Goal: Information Seeking & Learning: Learn about a topic

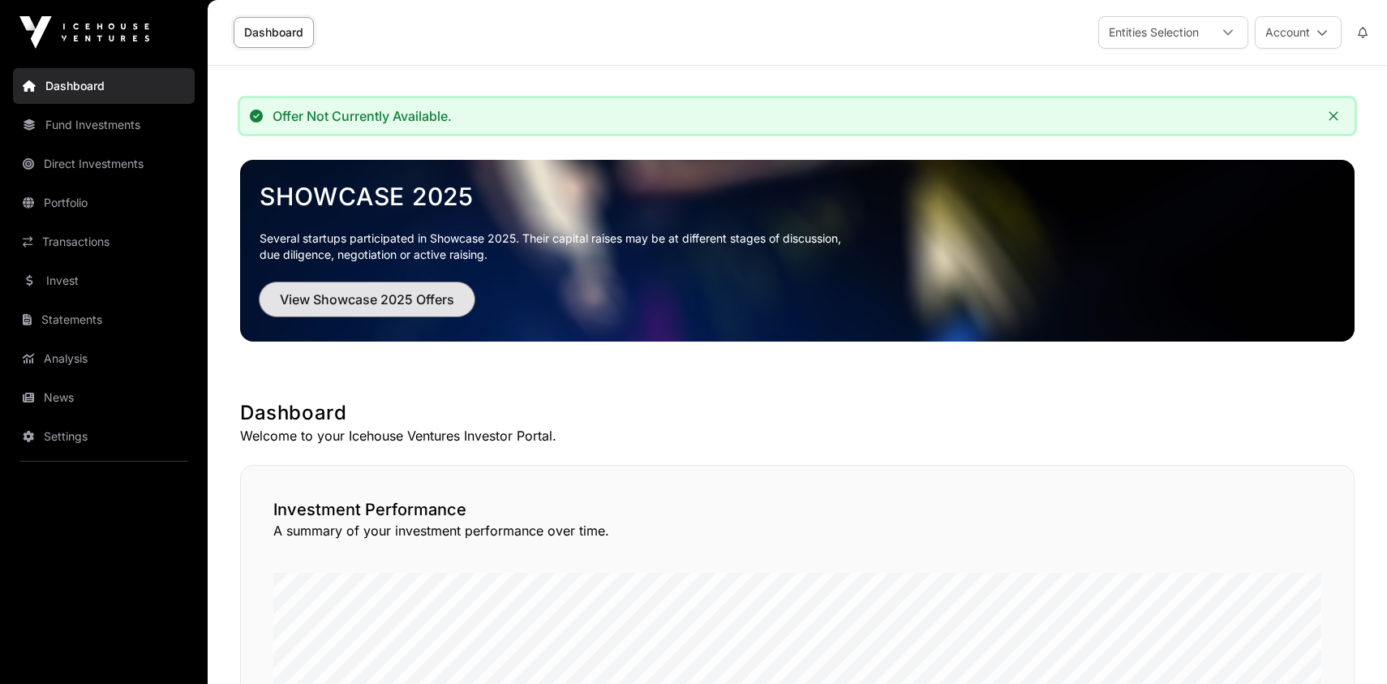
click at [321, 303] on span "View Showcase 2025 Offers" at bounding box center [367, 299] width 174 height 19
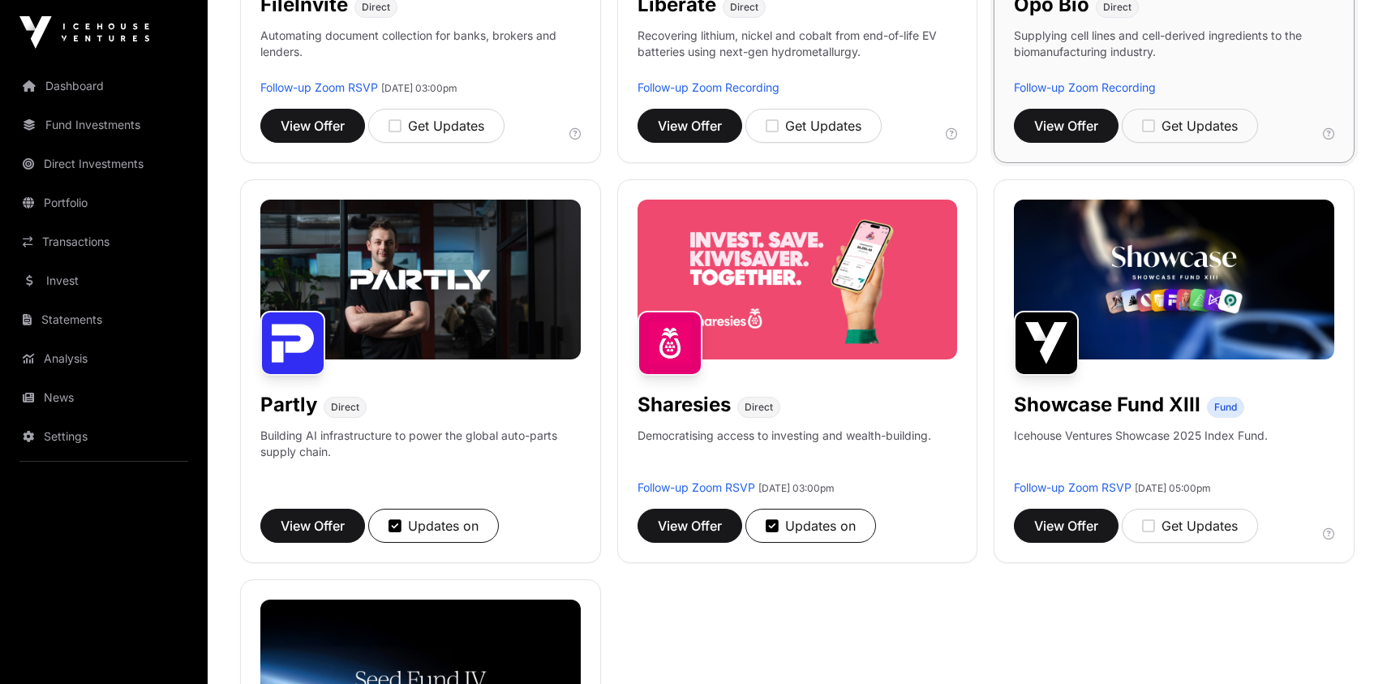
scroll to position [884, 0]
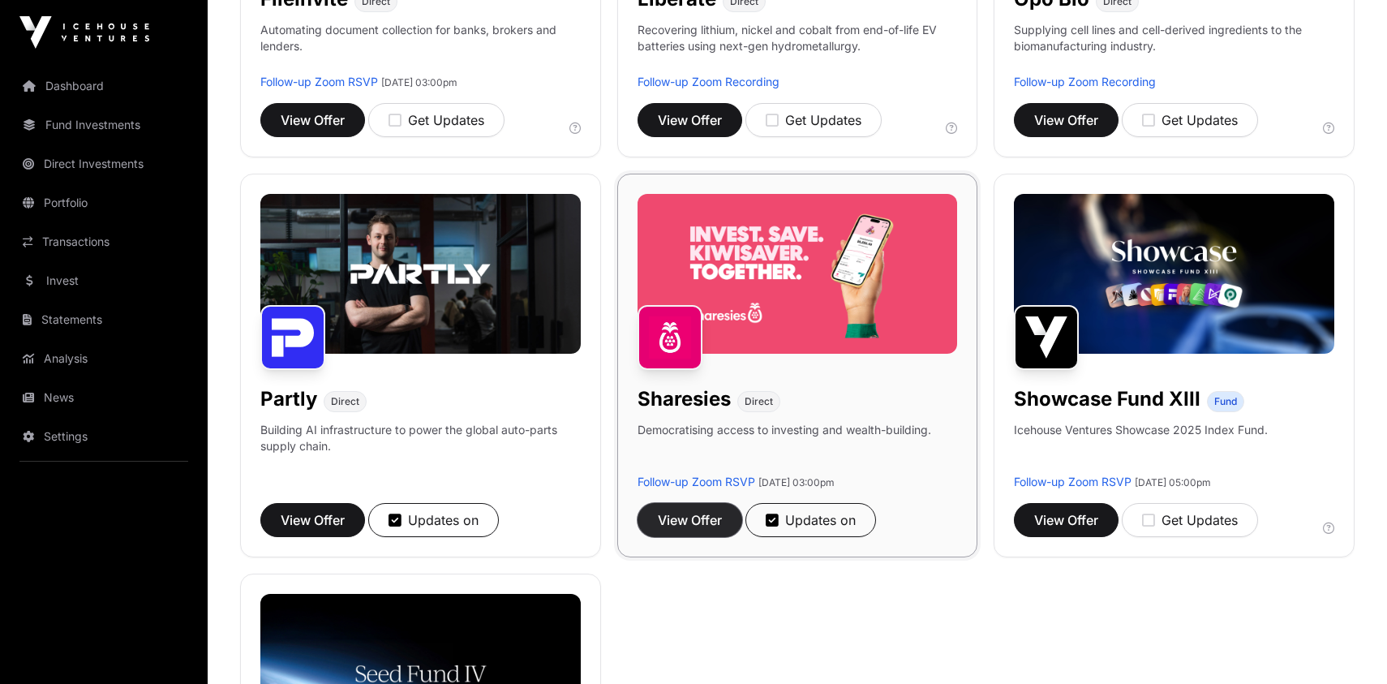
click at [703, 516] on span "View Offer" at bounding box center [690, 519] width 64 height 19
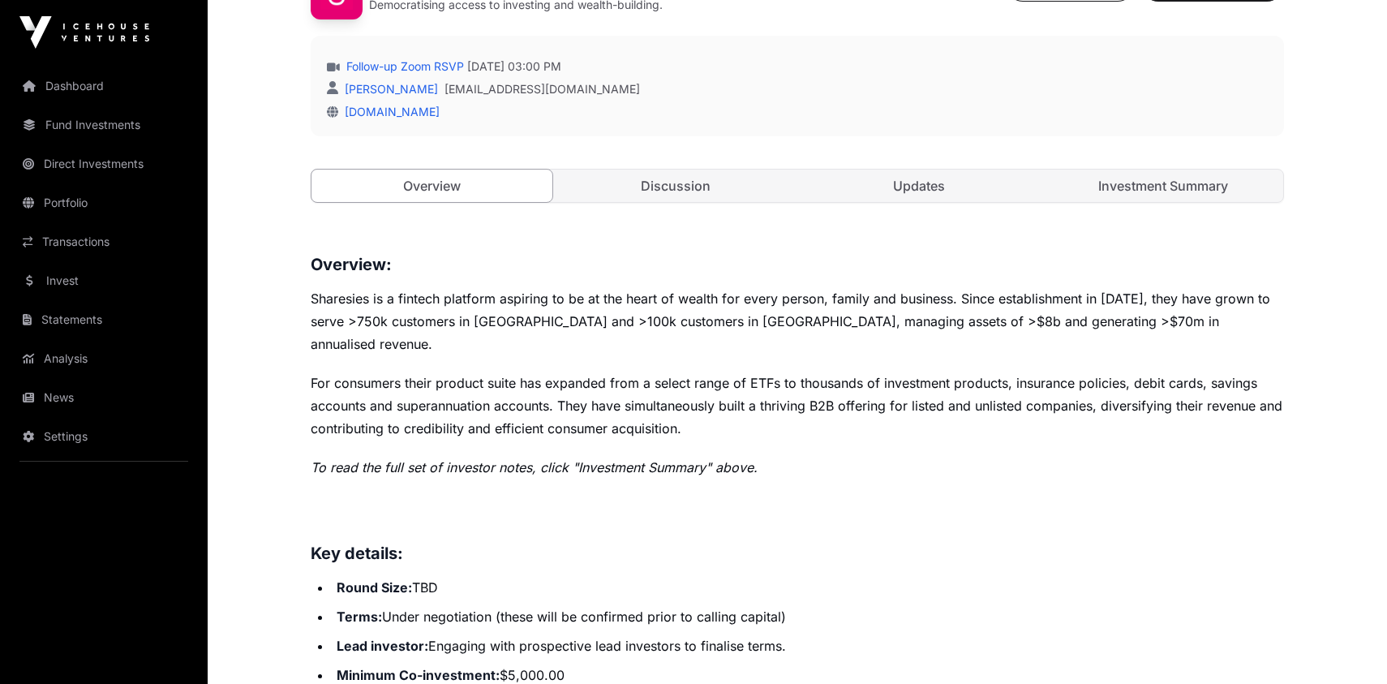
scroll to position [590, 0]
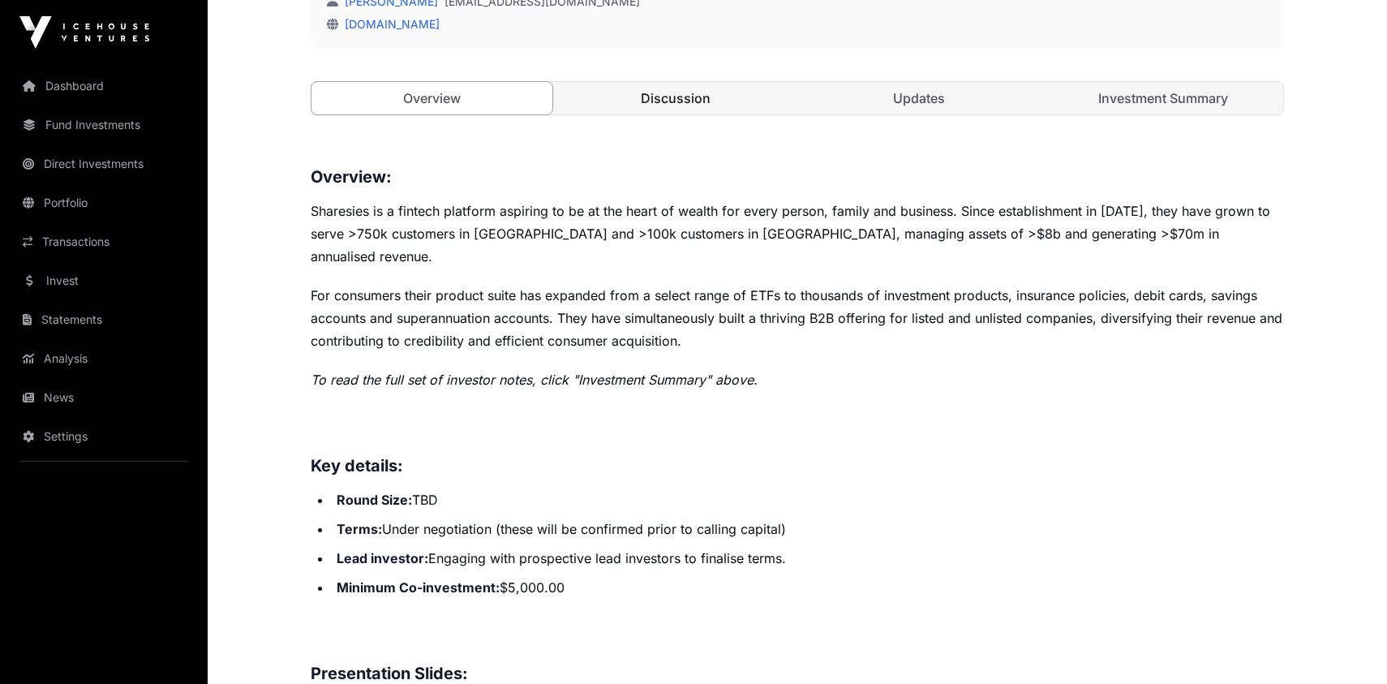
click at [673, 93] on link "Discussion" at bounding box center [676, 98] width 241 height 32
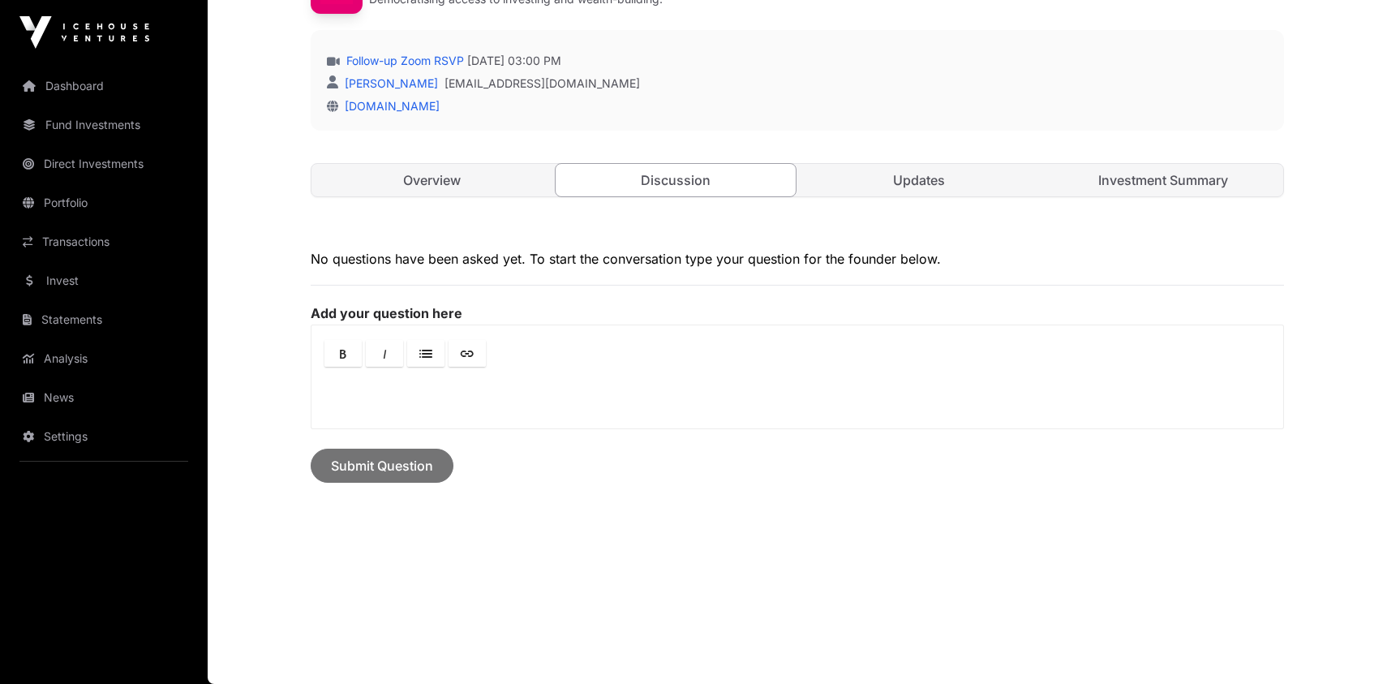
scroll to position [506, 0]
click at [905, 175] on link "Updates" at bounding box center [919, 181] width 241 height 32
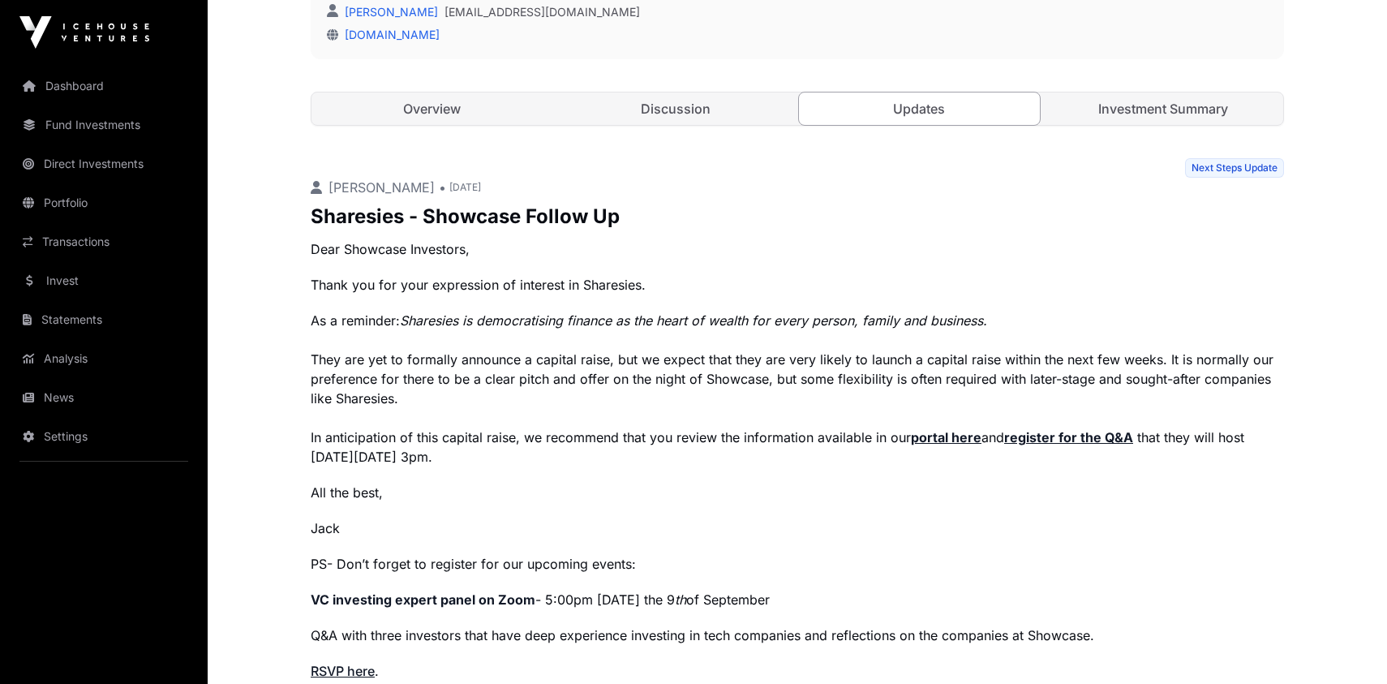
scroll to position [506, 0]
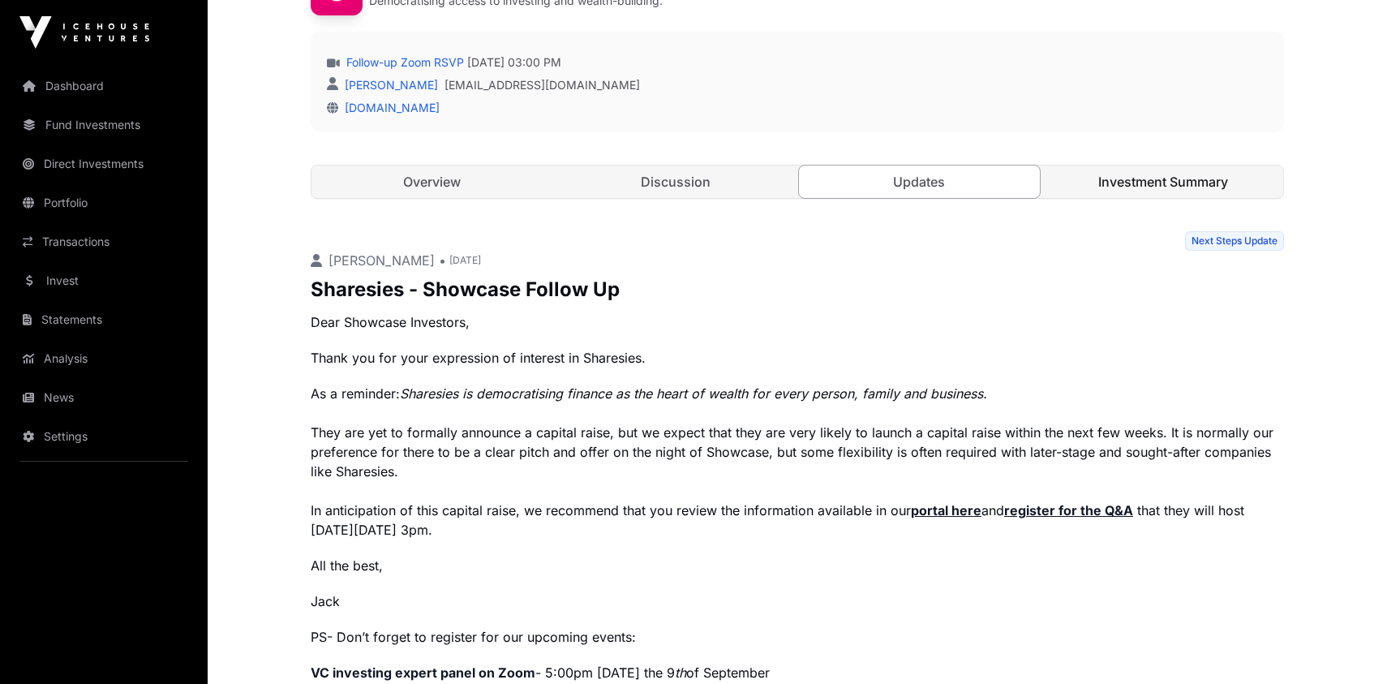
click at [1126, 182] on link "Investment Summary" at bounding box center [1163, 181] width 241 height 32
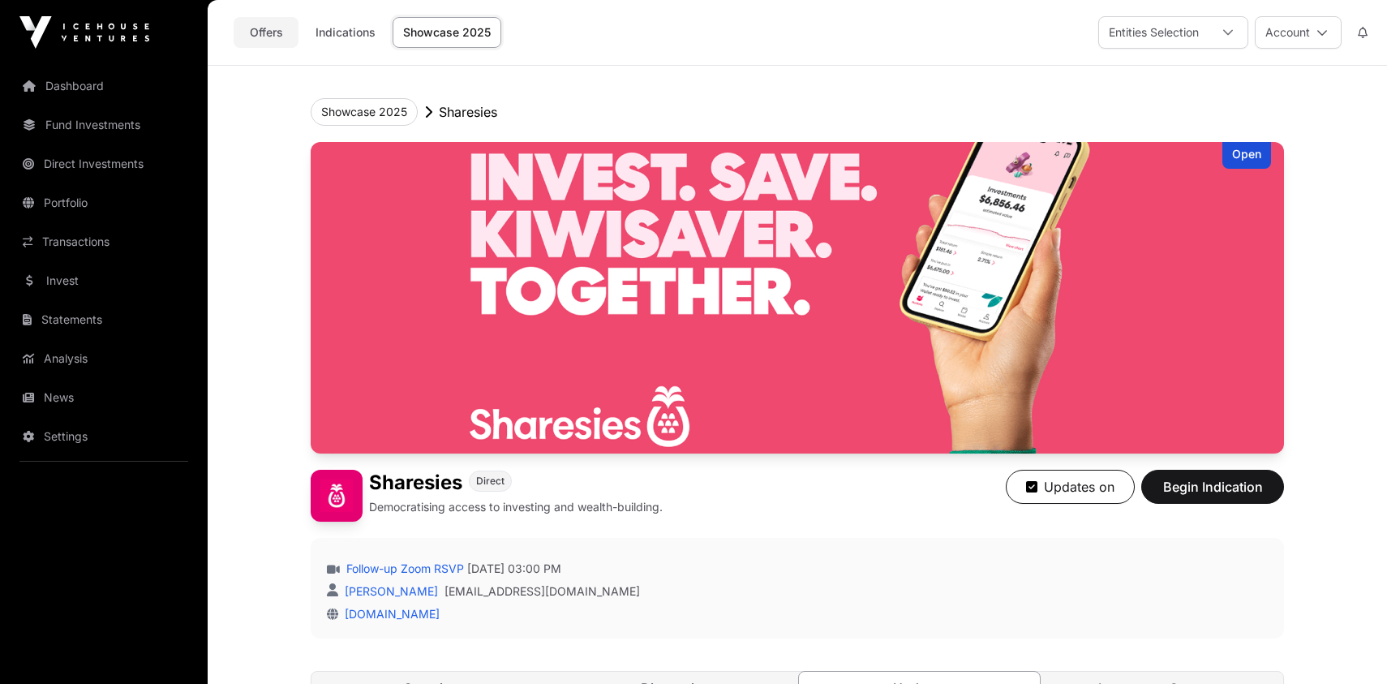
click at [266, 32] on link "Offers" at bounding box center [266, 32] width 65 height 31
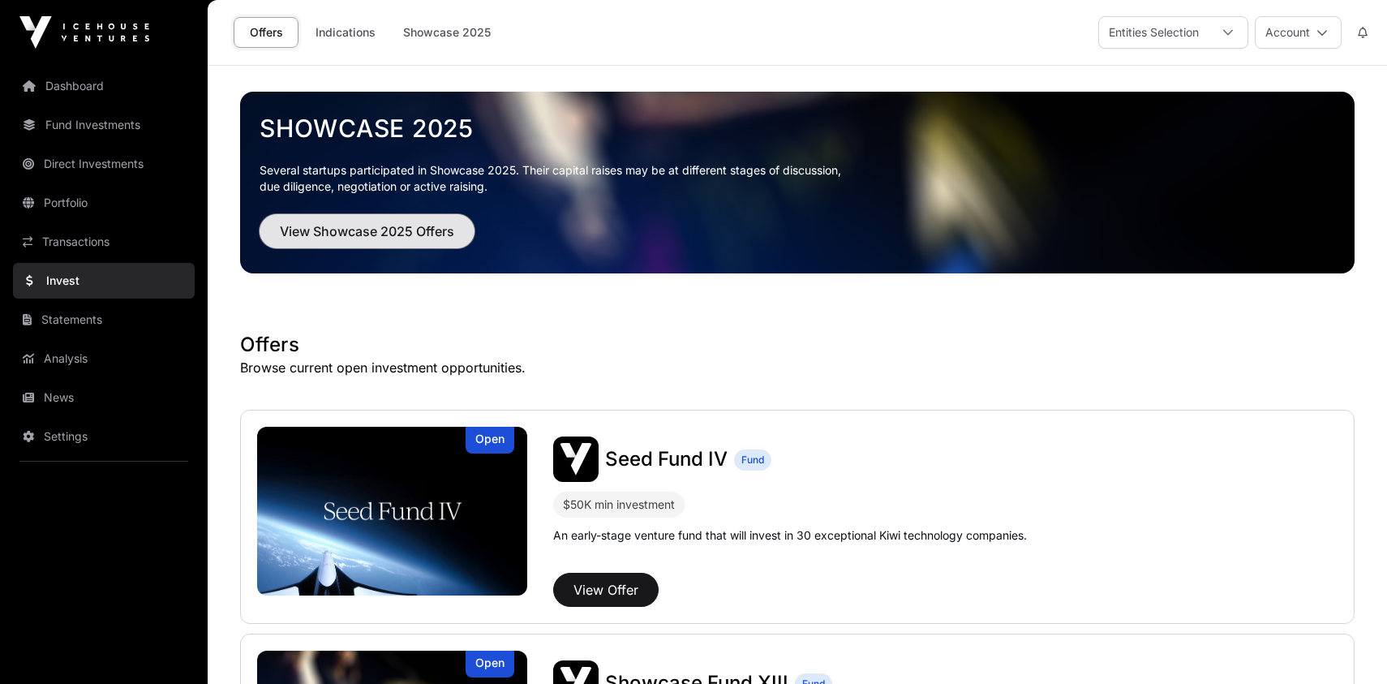
click at [348, 223] on span "View Showcase 2025 Offers" at bounding box center [367, 230] width 174 height 19
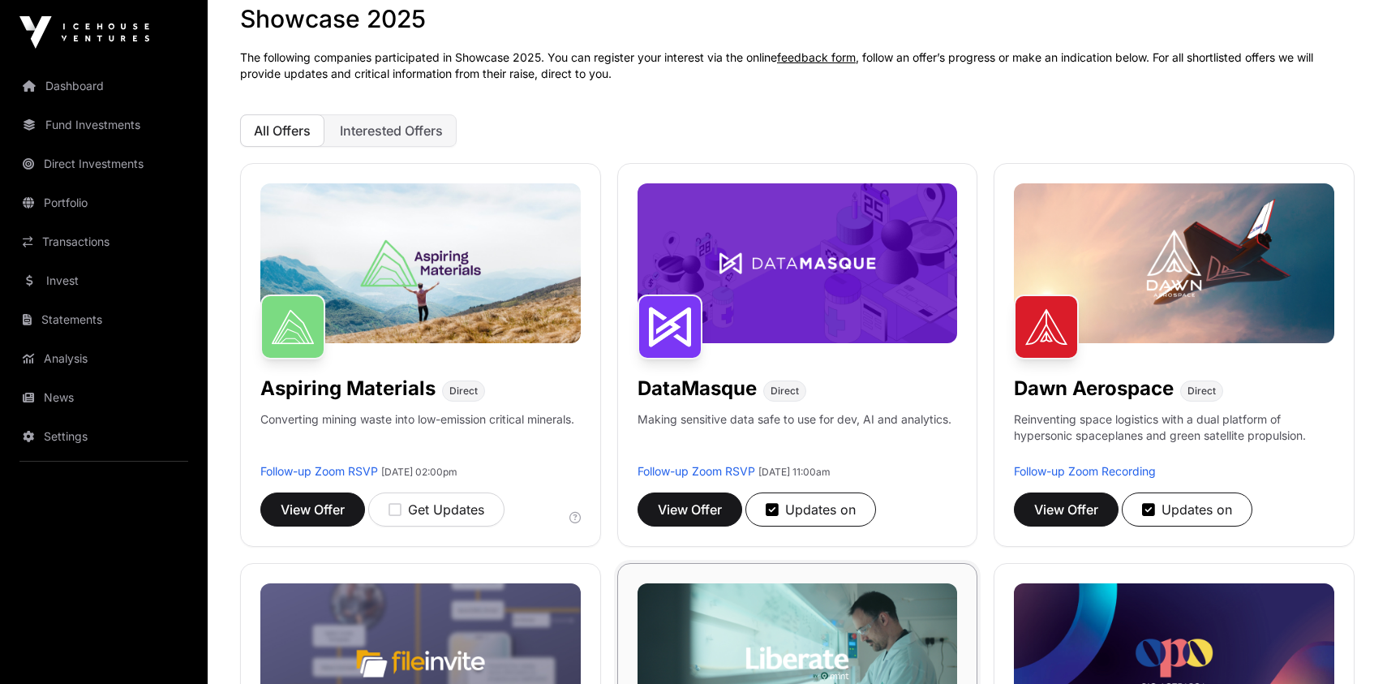
scroll to position [73, 0]
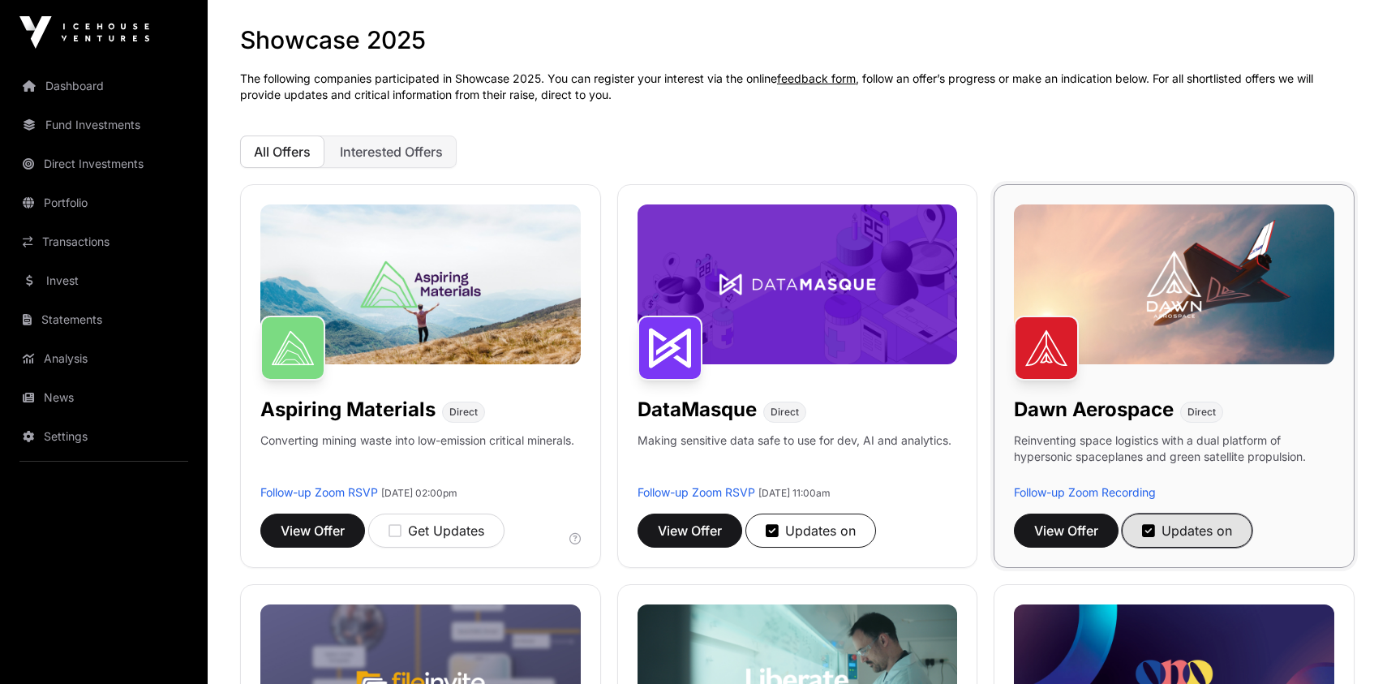
click at [1189, 530] on div "Updates on" at bounding box center [1187, 530] width 90 height 19
click at [1185, 531] on div "Get Updates" at bounding box center [1190, 530] width 96 height 19
click at [1185, 531] on div "Updates on" at bounding box center [1187, 530] width 90 height 19
click at [1090, 526] on span "View Offer" at bounding box center [1066, 530] width 64 height 19
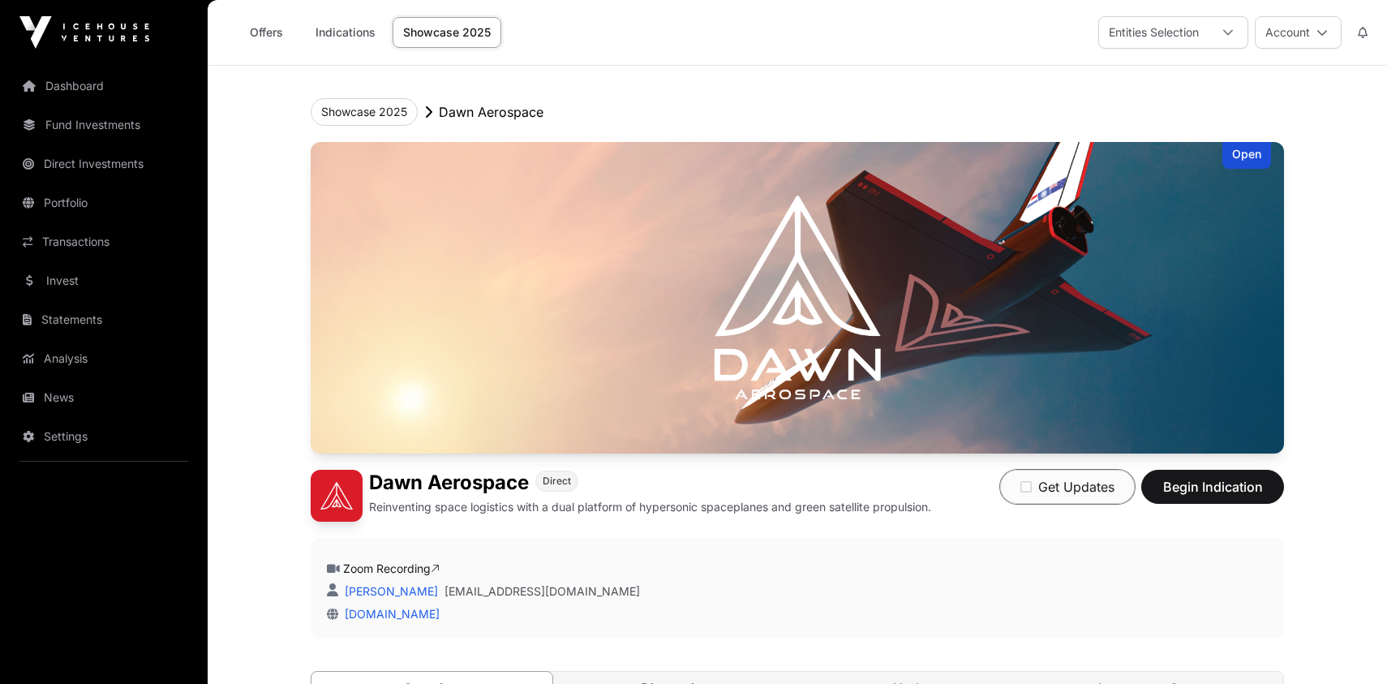
click at [1056, 479] on button "Get Updates" at bounding box center [1067, 487] width 135 height 34
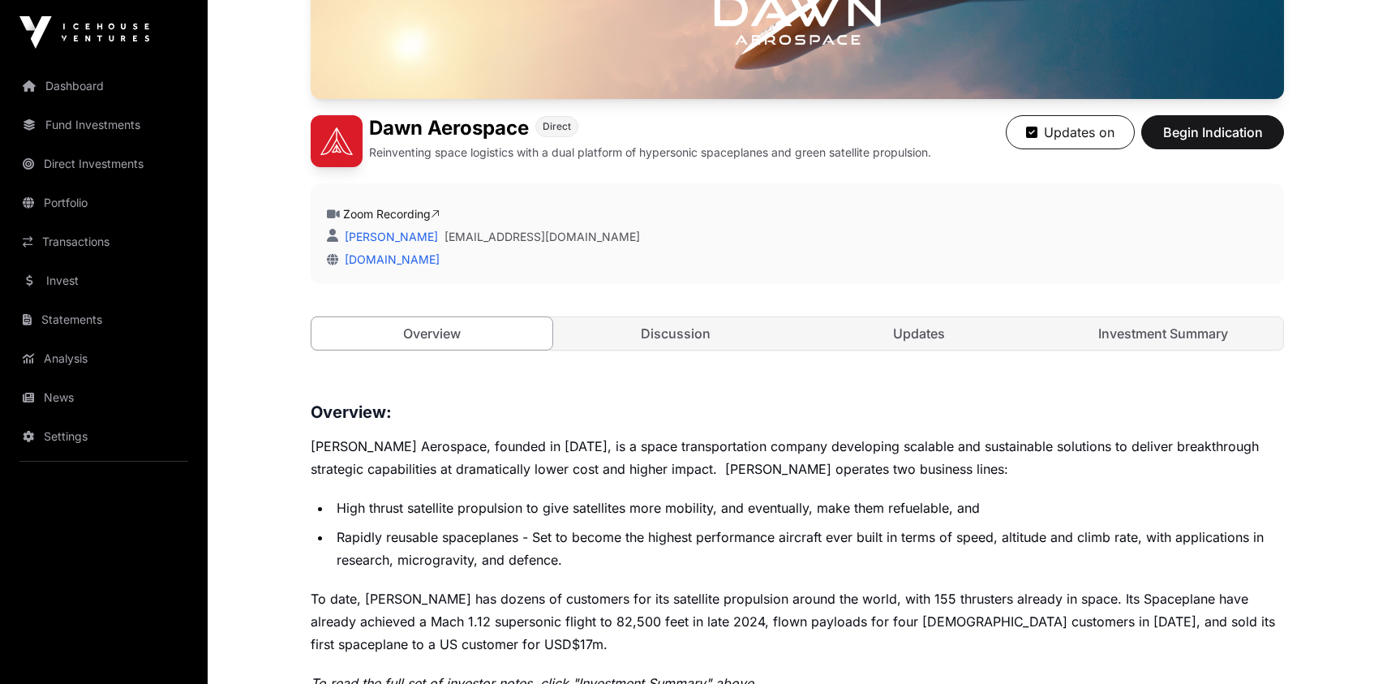
scroll to position [368, 0]
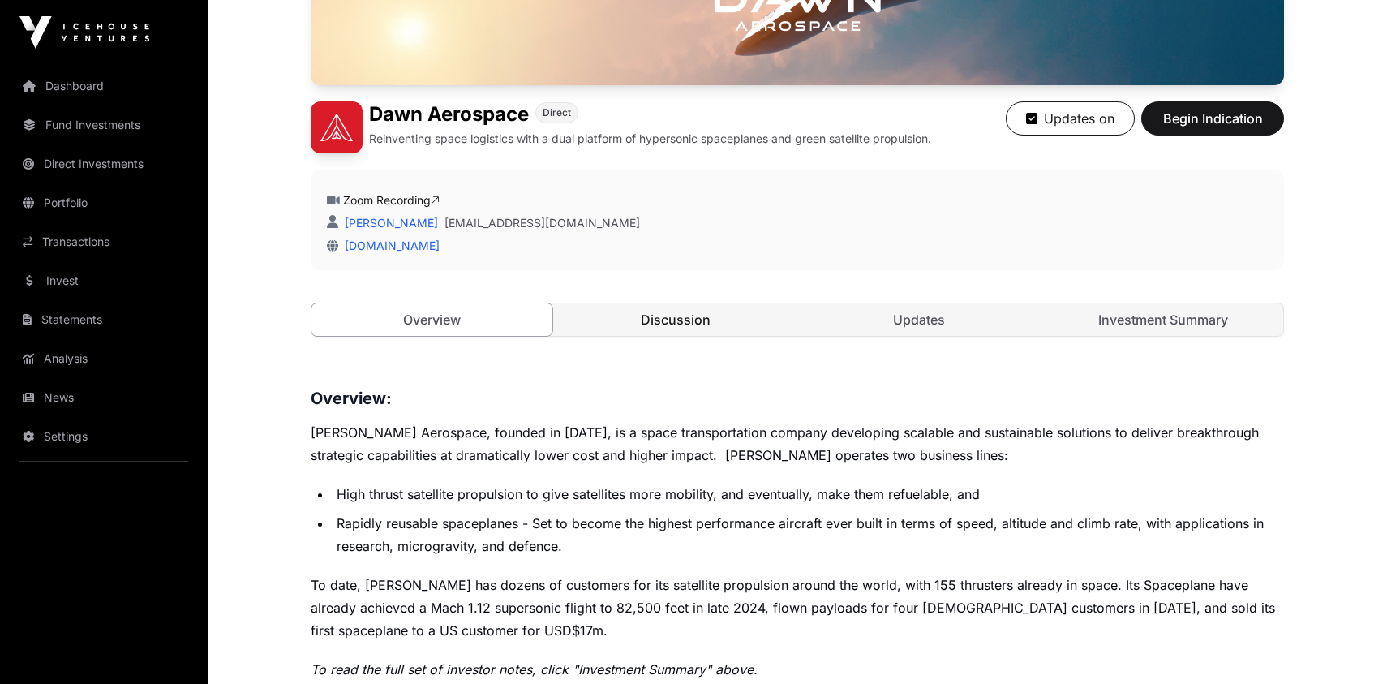
click at [707, 314] on link "Discussion" at bounding box center [676, 319] width 241 height 32
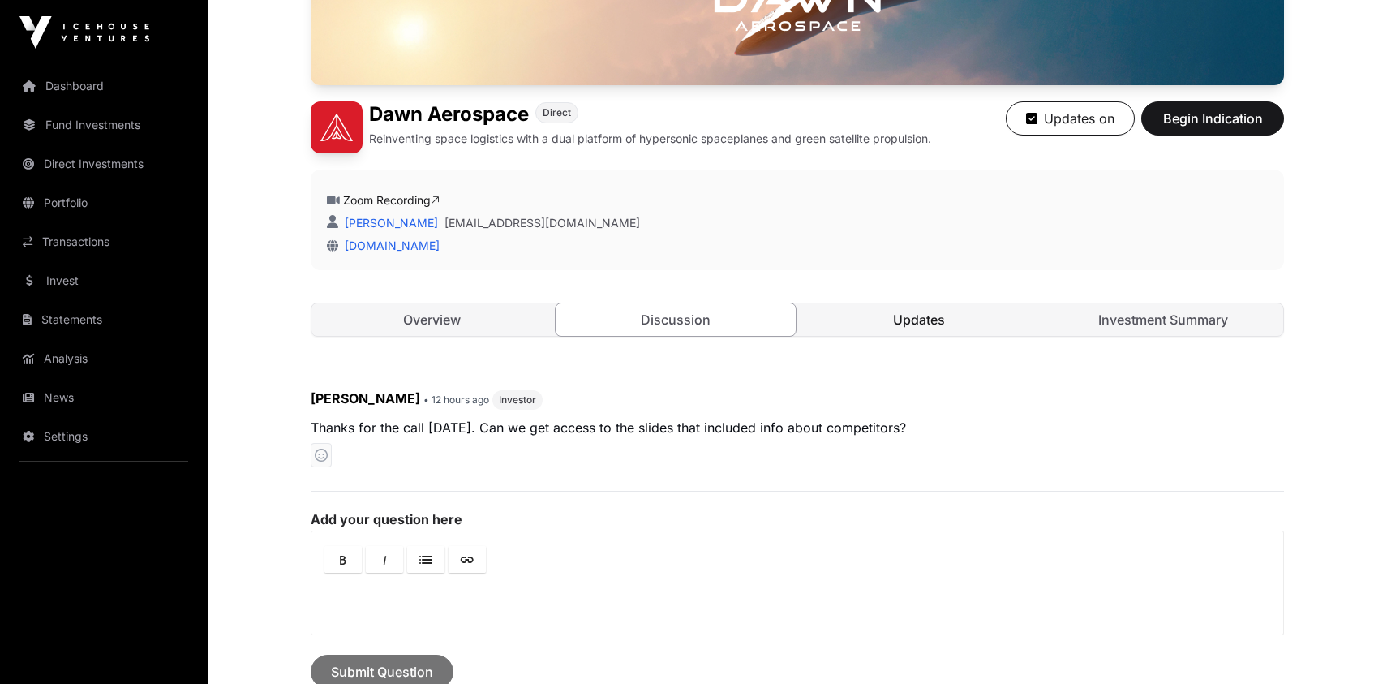
click at [937, 320] on link "Updates" at bounding box center [919, 319] width 241 height 32
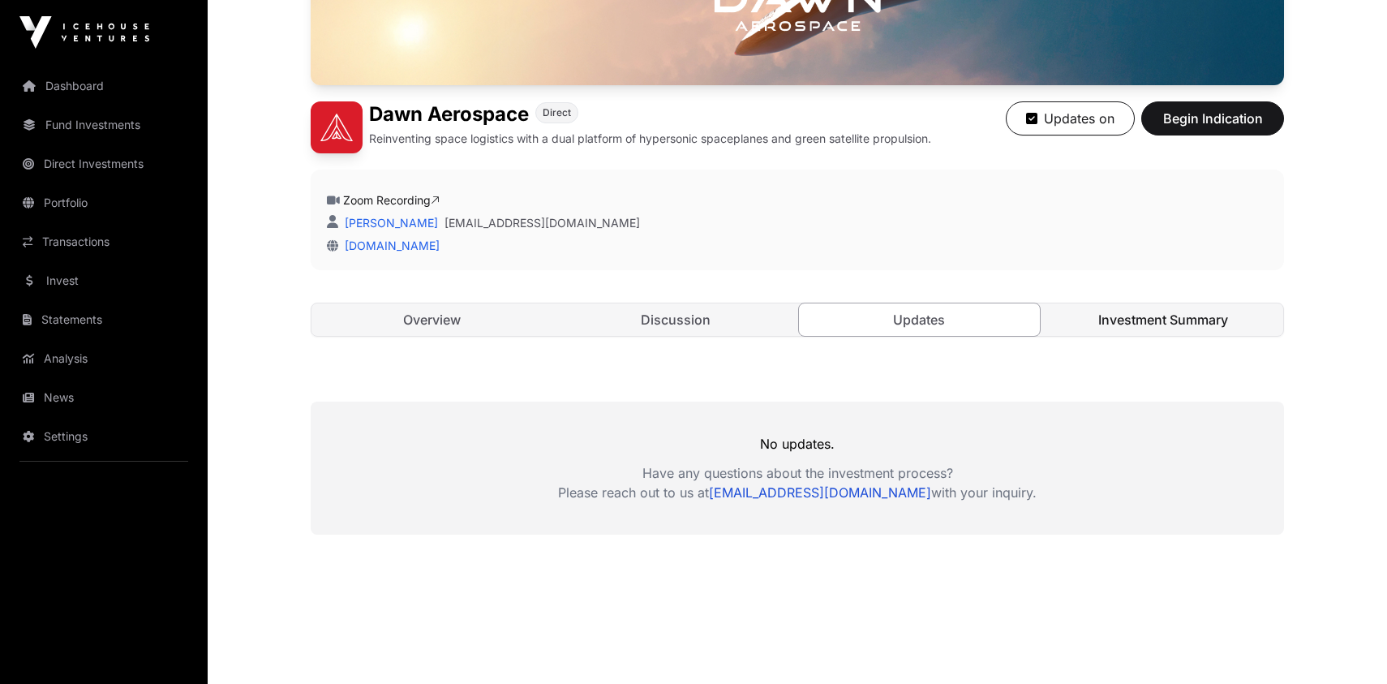
click at [1148, 319] on link "Investment Summary" at bounding box center [1163, 319] width 241 height 32
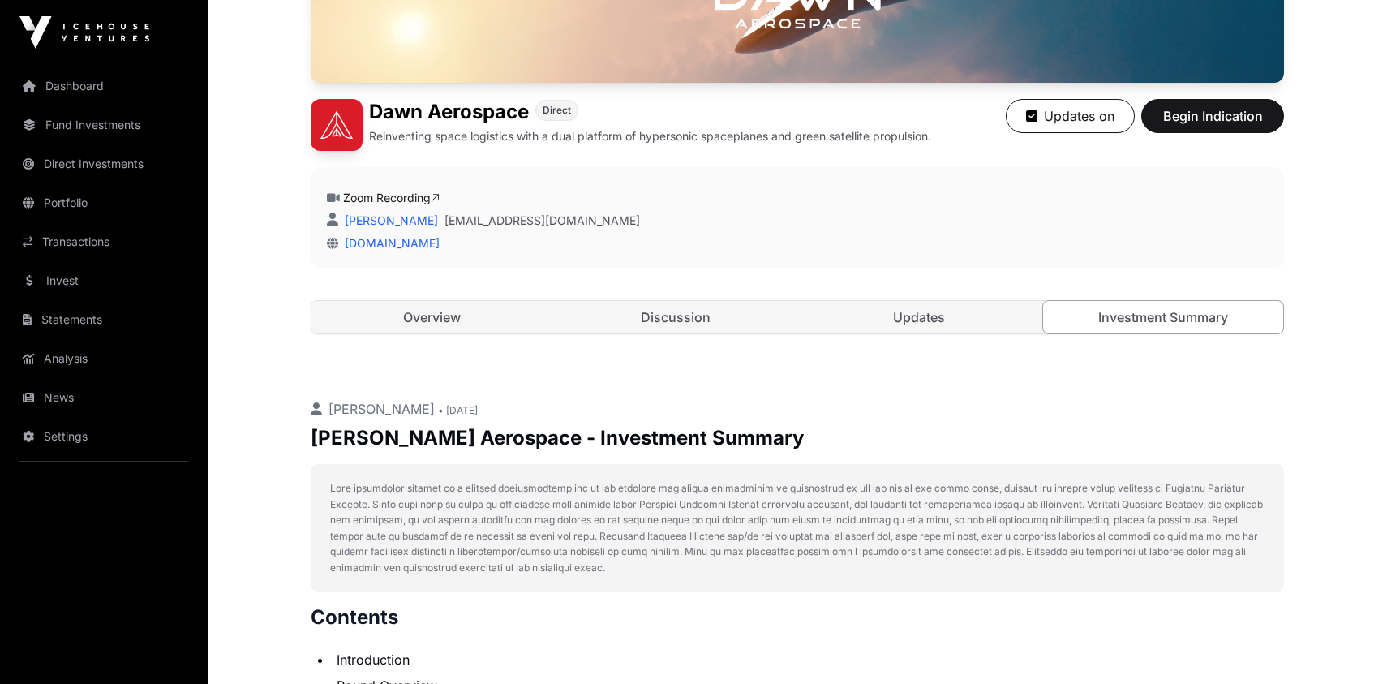
scroll to position [516, 0]
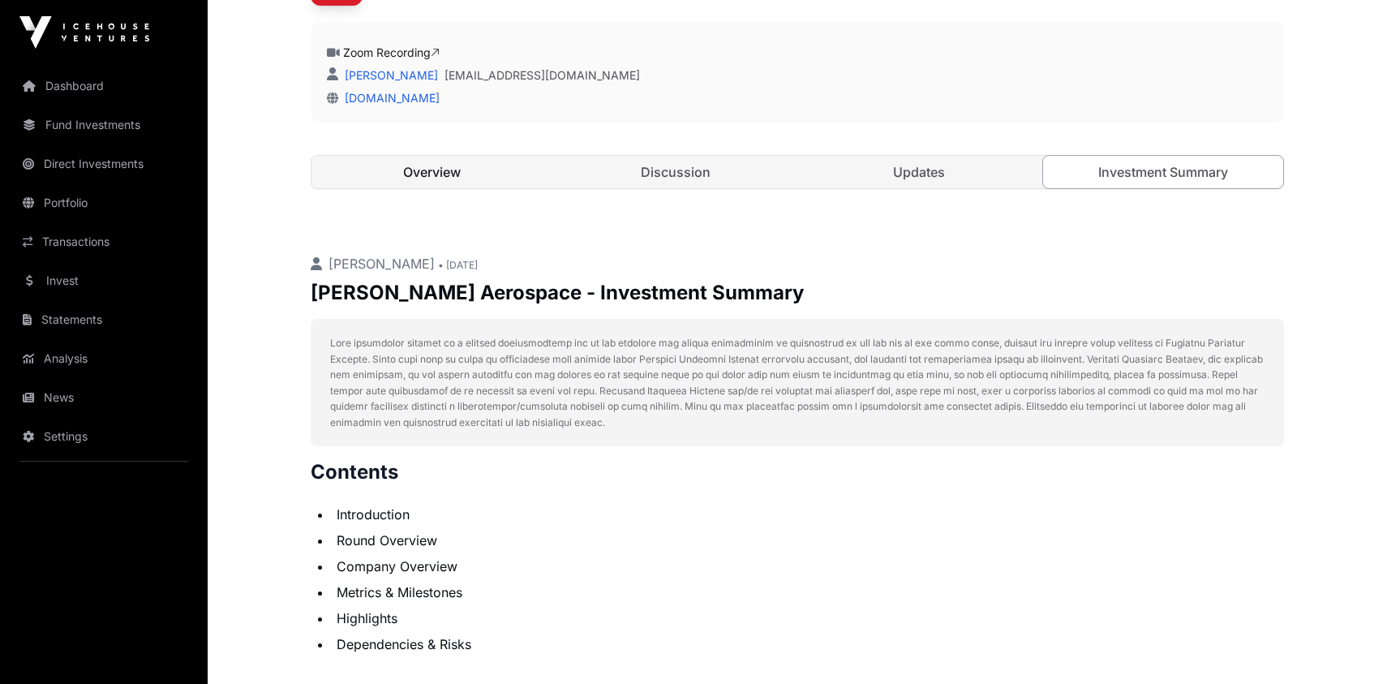
click at [440, 178] on link "Overview" at bounding box center [431, 172] width 241 height 32
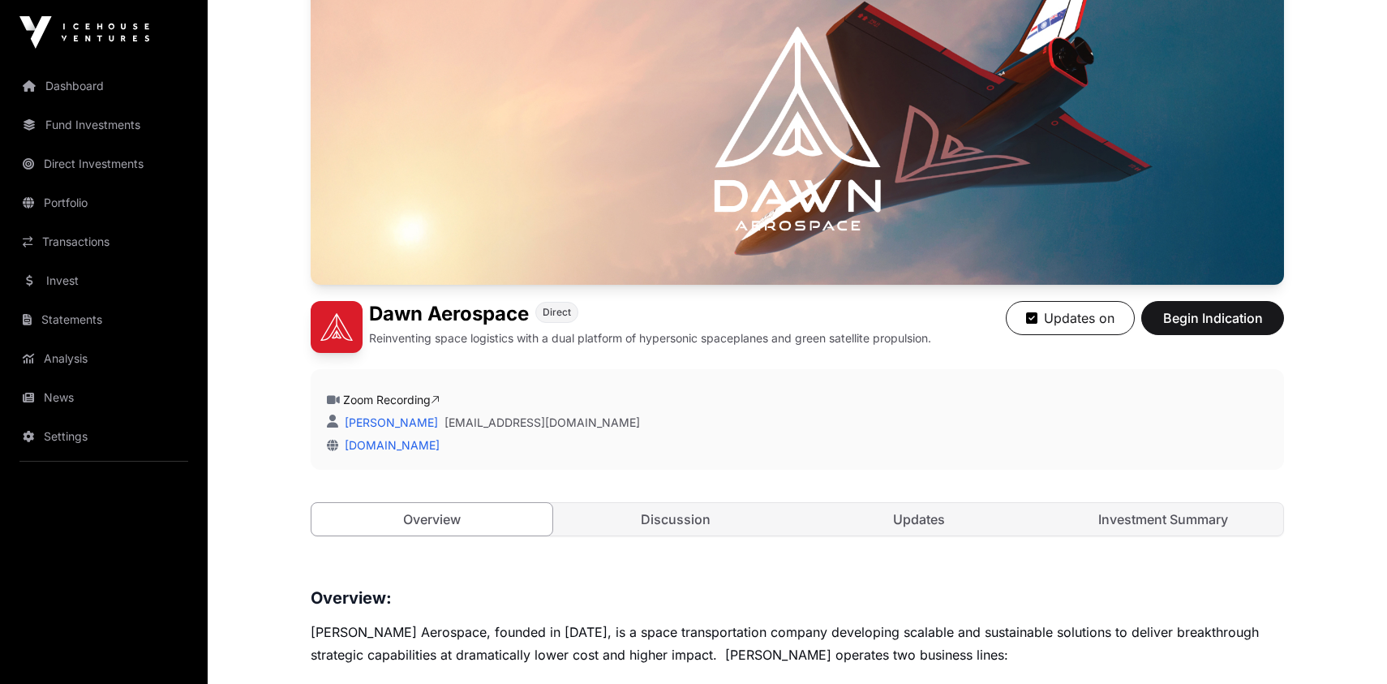
scroll to position [147, 0]
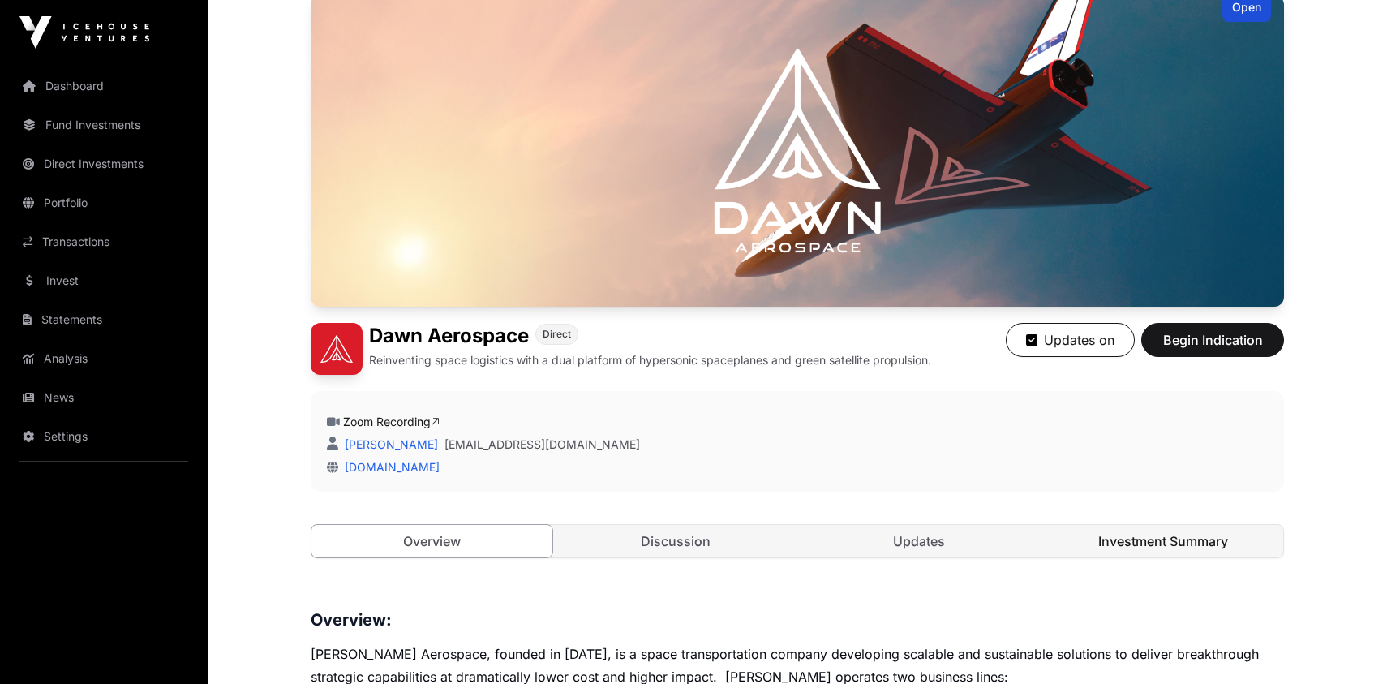
click at [1134, 538] on link "Investment Summary" at bounding box center [1163, 541] width 241 height 32
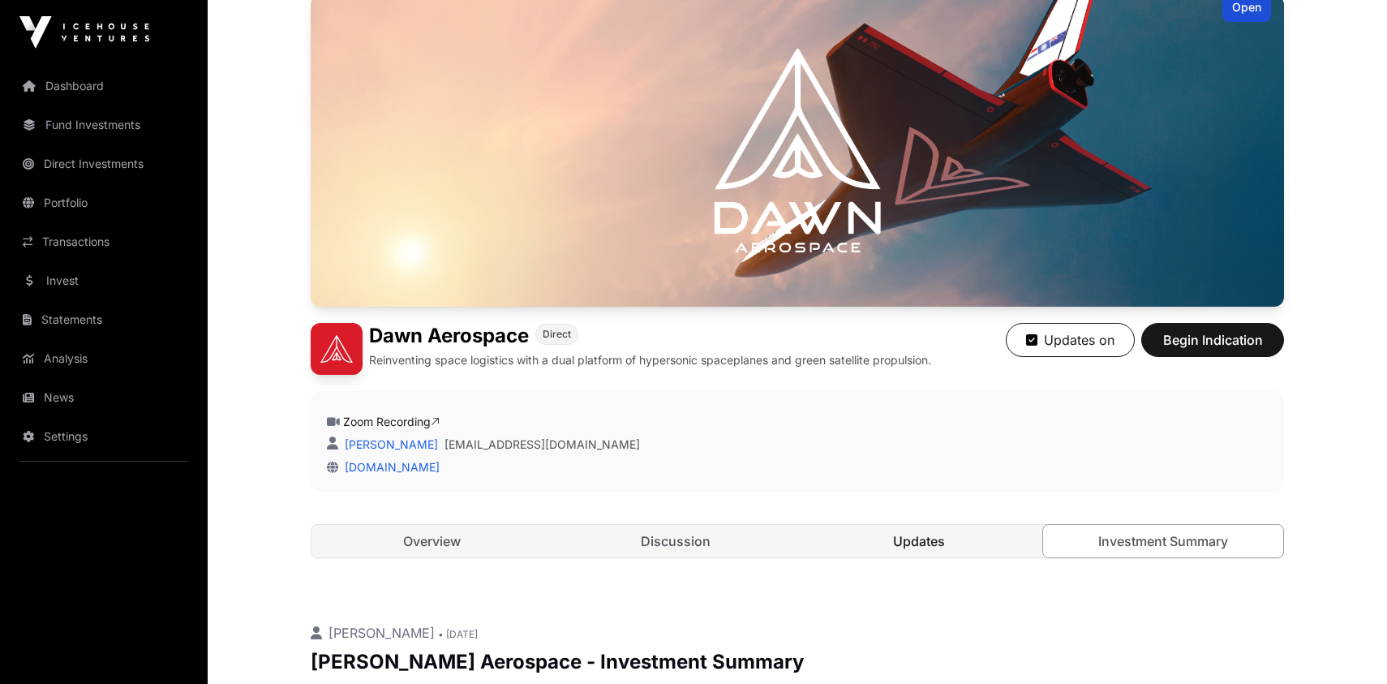
click at [921, 534] on link "Updates" at bounding box center [919, 541] width 241 height 32
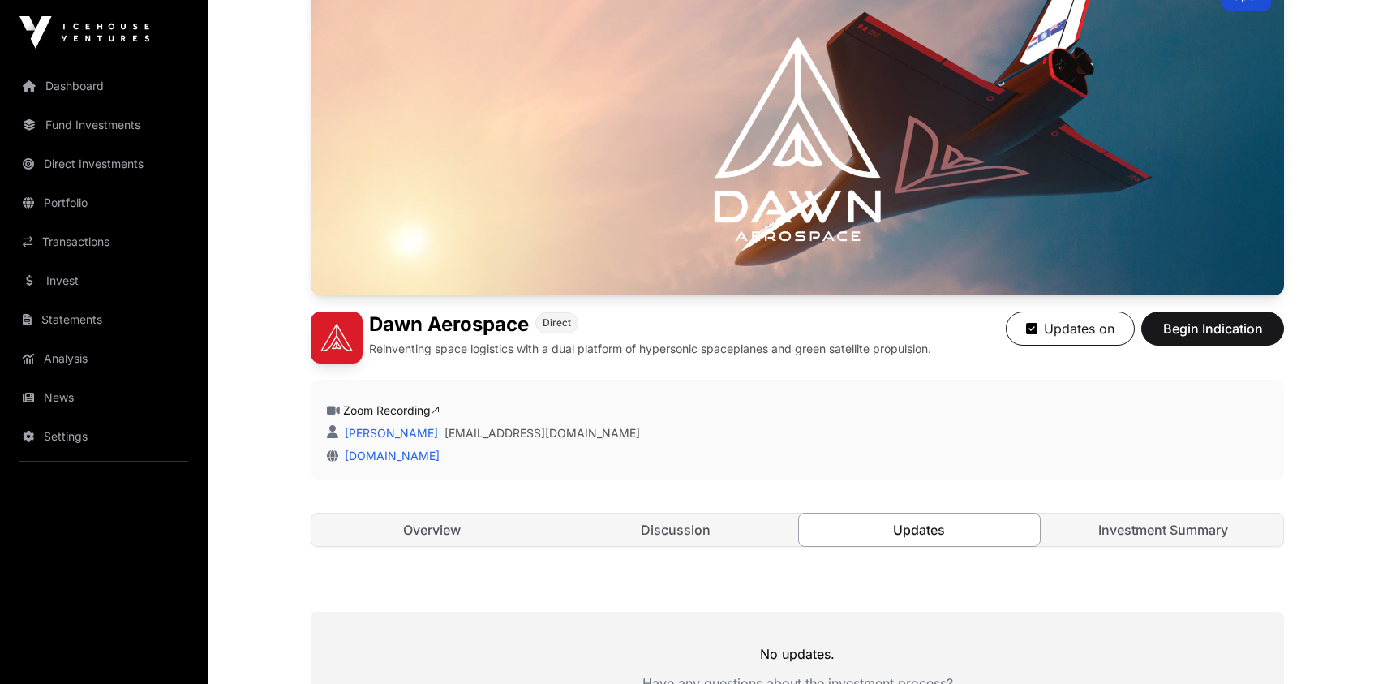
scroll to position [368, 0]
